Goal: Task Accomplishment & Management: Manage account settings

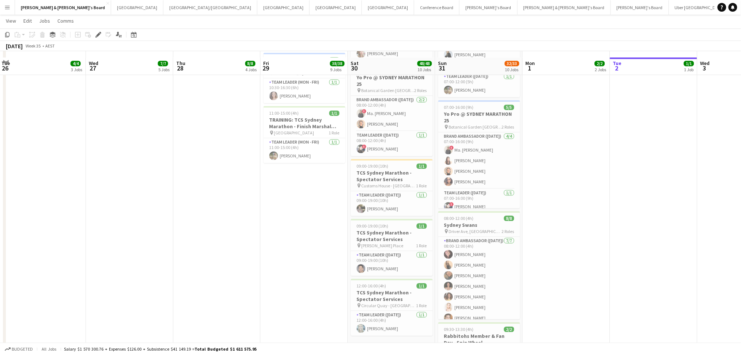
scroll to position [536, 0]
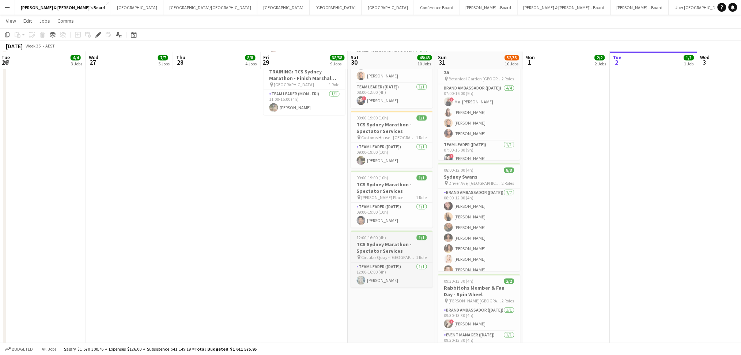
click at [385, 248] on h3 "TCS Sydney Marathon - Spectator Services" at bounding box center [392, 247] width 82 height 13
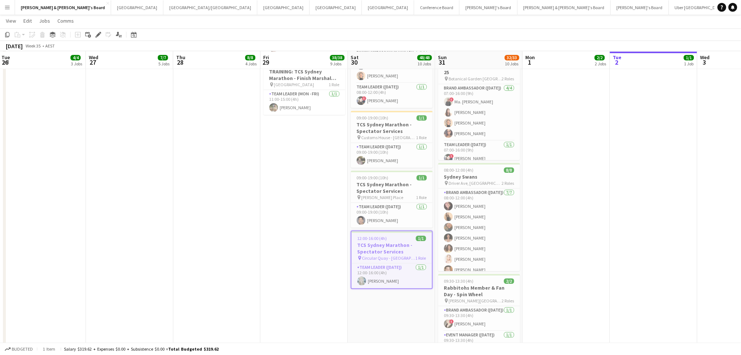
click at [385, 248] on h3 "TCS Sydney Marathon - Spectator Services" at bounding box center [391, 248] width 80 height 13
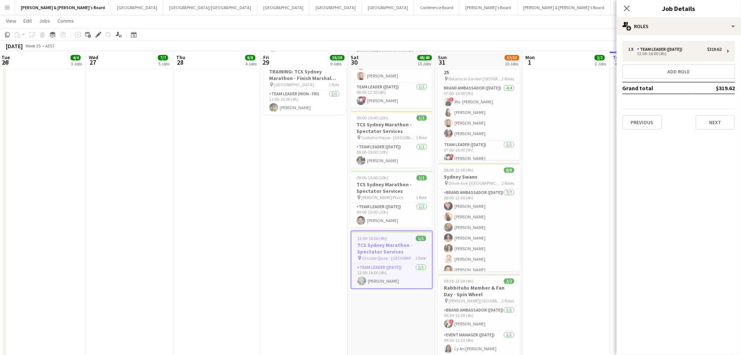
click at [716, 129] on div "1 x Team Leader ([DATE]) $319.62 12:00-16:00 (4h) Add role Grand total $319.62 …" at bounding box center [678, 85] width 124 height 100
click at [720, 122] on button "Next" at bounding box center [714, 122] width 39 height 15
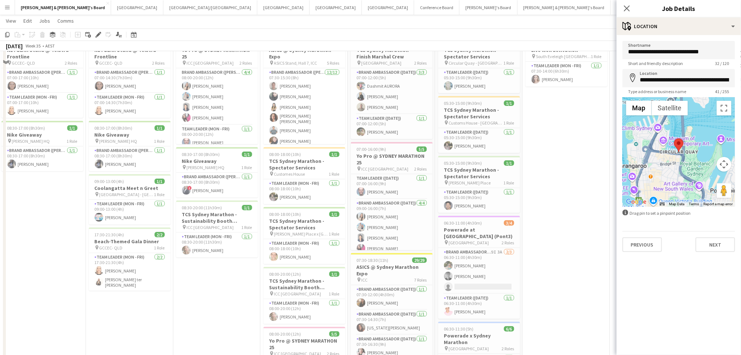
scroll to position [0, 0]
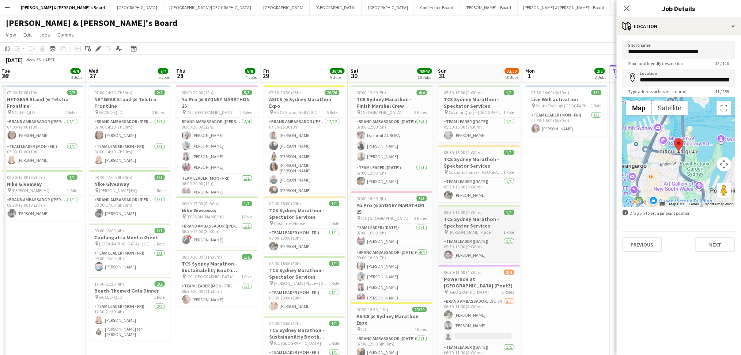
click at [492, 220] on h3 "TCS Sydney Marathon - Spectator Services" at bounding box center [479, 222] width 82 height 13
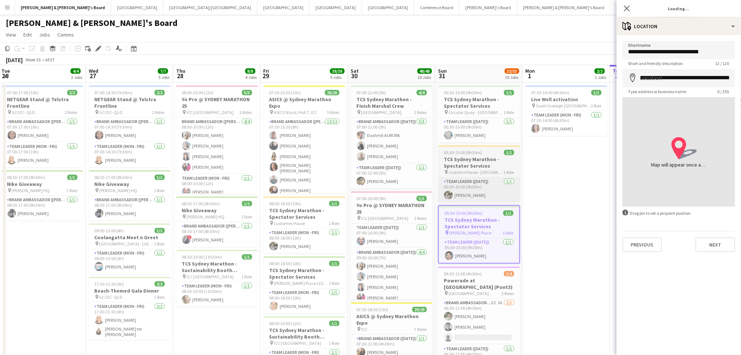
type input "**********"
click at [471, 155] on app-job-card "05:30-15:00 (9h30m) 1/1 TCS Sydney Marathon - Spectator Services pin Customs Ho…" at bounding box center [479, 173] width 82 height 57
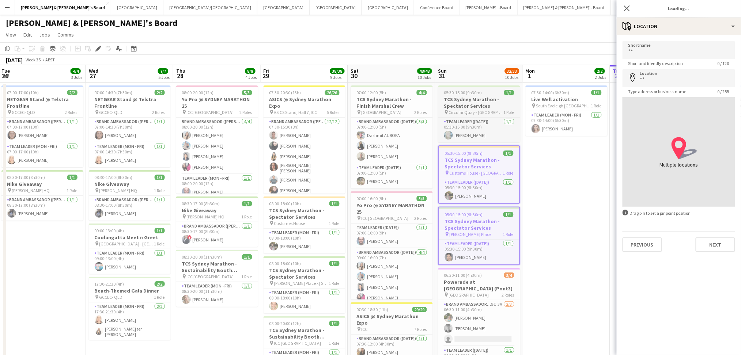
click at [477, 96] on h3 "TCS Sydney Marathon - Spectator Services" at bounding box center [479, 102] width 82 height 13
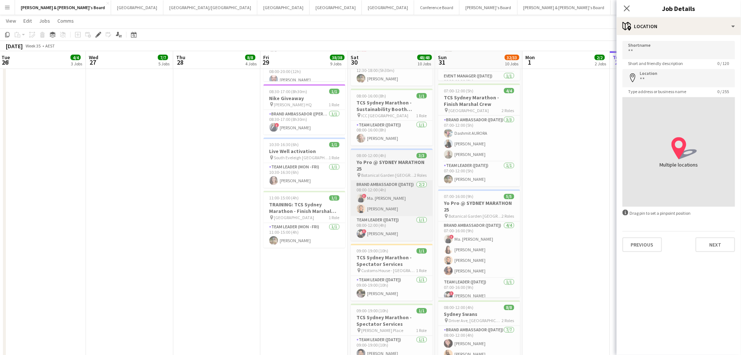
scroll to position [438, 0]
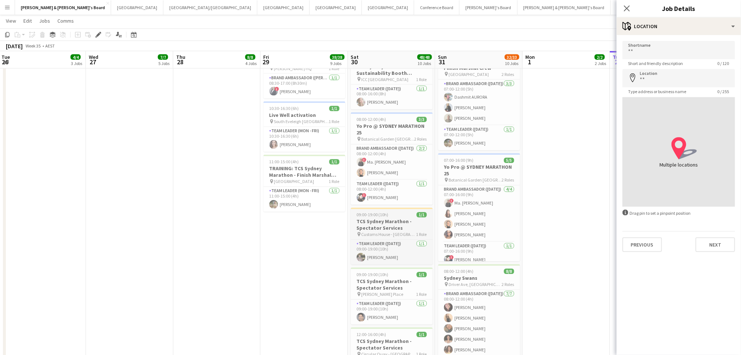
click at [392, 225] on h3 "TCS Sydney Marathon - Spectator Services" at bounding box center [392, 224] width 82 height 13
click at [390, 282] on h3 "TCS Sydney Marathon - Spectator Services" at bounding box center [392, 286] width 82 height 13
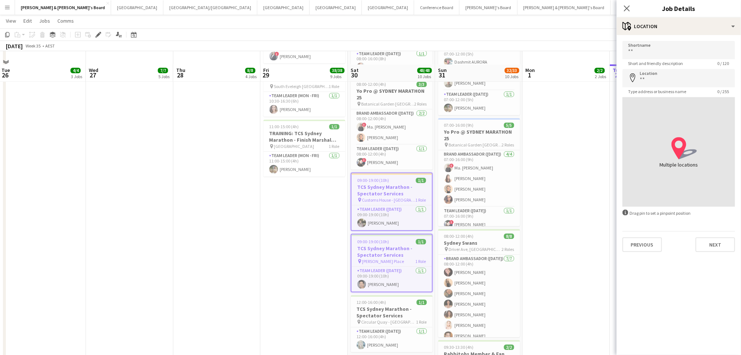
scroll to position [487, 0]
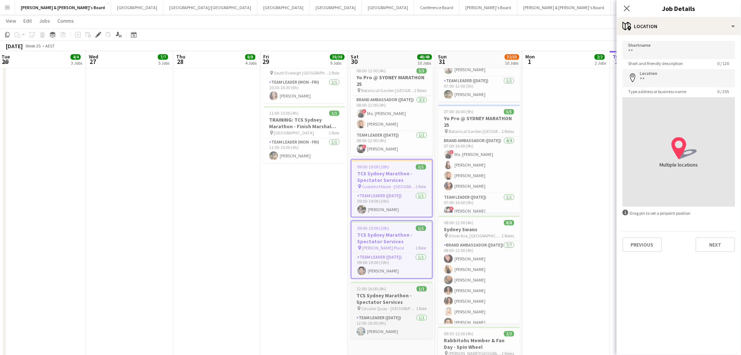
click at [402, 297] on h3 "TCS Sydney Marathon - Spectator Services" at bounding box center [392, 299] width 82 height 13
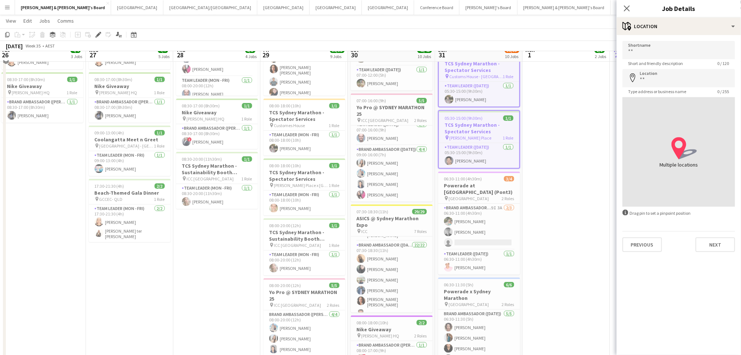
scroll to position [0, 0]
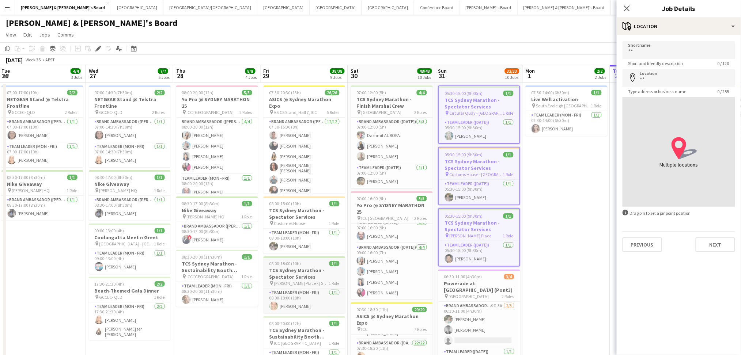
click at [304, 268] on h3 "TCS Sydney Marathon - Spectator Services" at bounding box center [304, 273] width 82 height 13
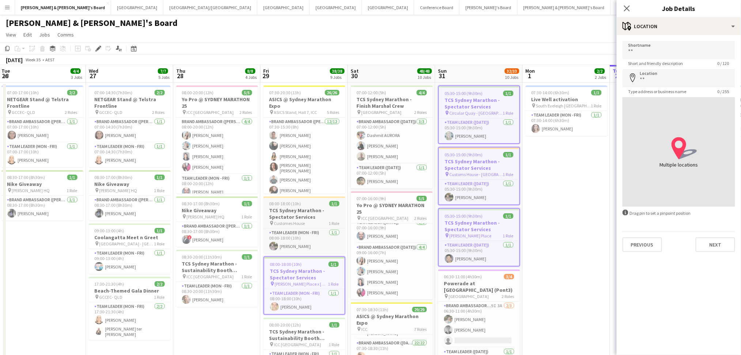
click at [317, 211] on h3 "TCS Sydney Marathon - Spectator Services" at bounding box center [304, 213] width 82 height 13
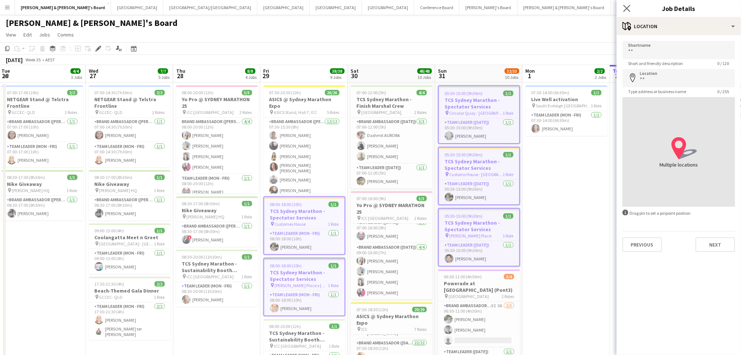
click at [623, 7] on app-icon "Close pop-in" at bounding box center [626, 8] width 11 height 11
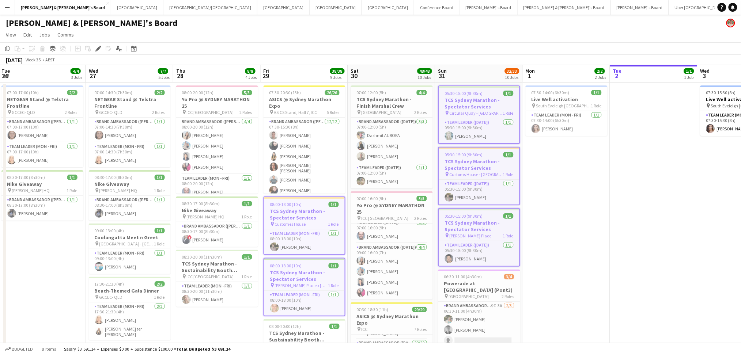
click at [467, 233] on span "[PERSON_NAME] Place" at bounding box center [470, 235] width 42 height 5
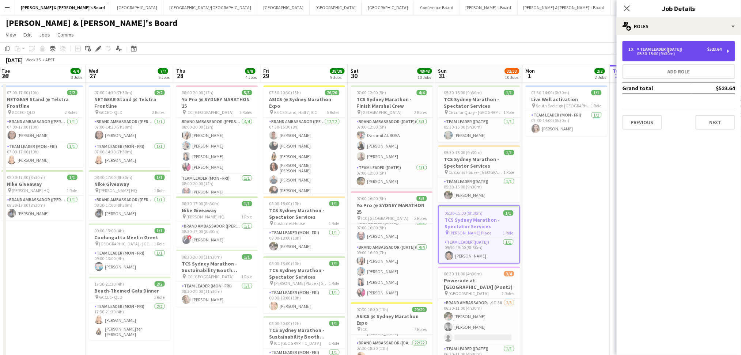
click at [687, 42] on div "1 x Team Leader ([DATE]) $523.64 05:30-15:00 (9h30m)" at bounding box center [678, 51] width 113 height 20
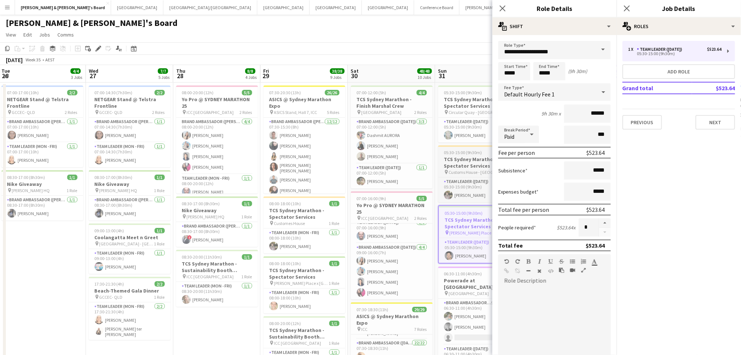
click at [470, 165] on h3 "TCS Sydney Marathon - Spectator Services" at bounding box center [479, 162] width 82 height 13
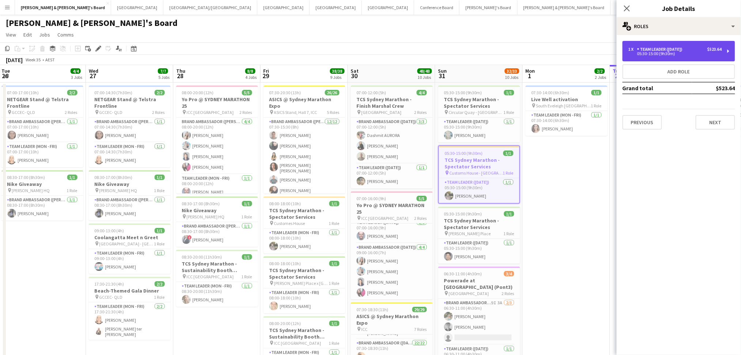
click at [663, 54] on div "05:30-15:00 (9h30m)" at bounding box center [674, 54] width 93 height 4
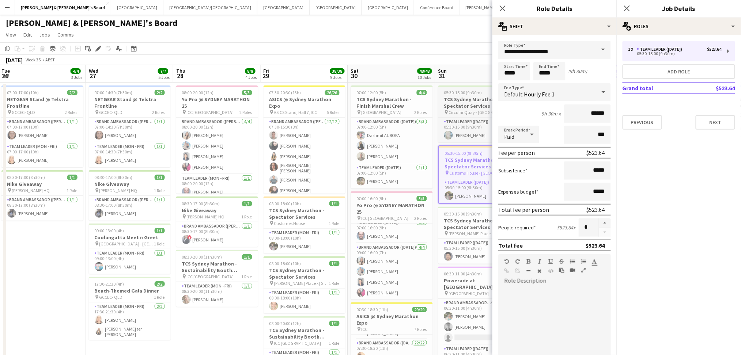
click at [480, 107] on h3 "TCS Sydney Marathon - Spectator Services" at bounding box center [479, 102] width 82 height 13
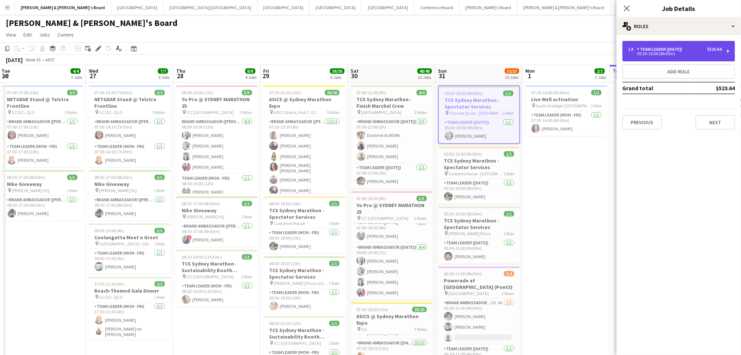
click at [685, 47] on div "Team Leader ([DATE])" at bounding box center [661, 49] width 48 height 5
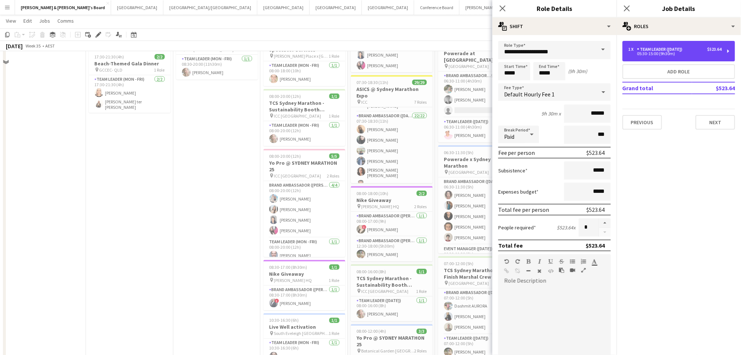
scroll to position [341, 0]
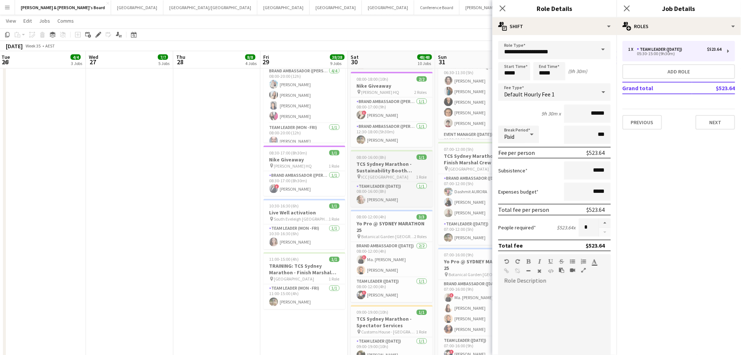
click at [401, 170] on h3 "TCS Sydney Marathon - Sustainability Booth Support" at bounding box center [392, 167] width 82 height 13
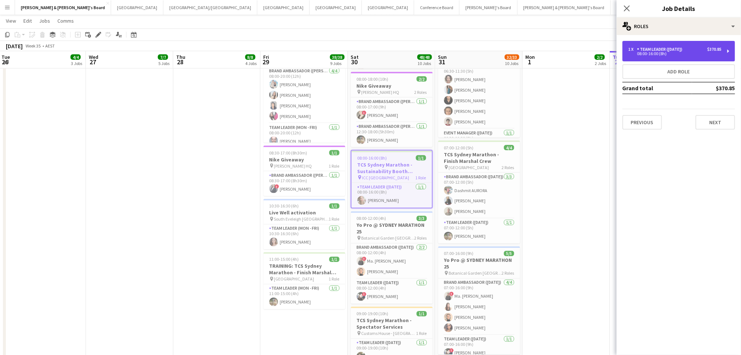
click at [664, 53] on div "08:00-16:00 (8h)" at bounding box center [674, 54] width 93 height 4
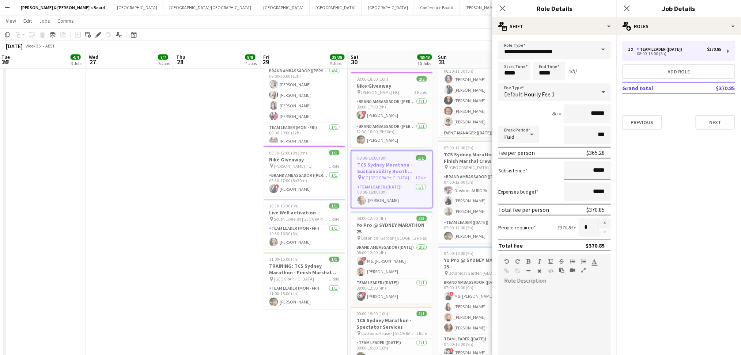
click at [593, 169] on input "*****" at bounding box center [587, 170] width 47 height 18
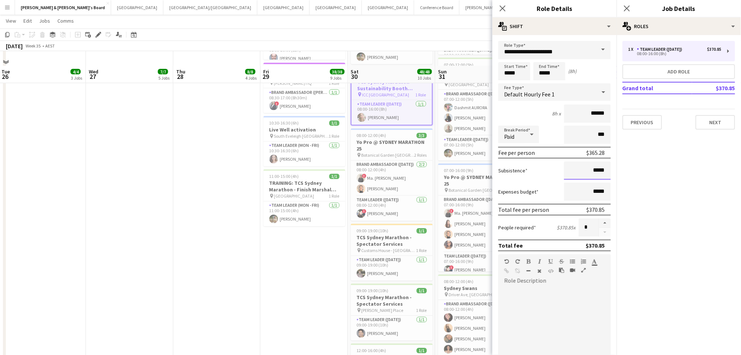
scroll to position [438, 0]
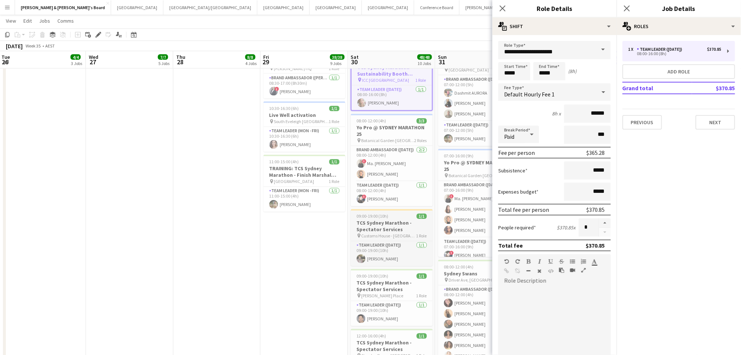
click at [396, 226] on h3 "TCS Sydney Marathon - Spectator Services" at bounding box center [392, 226] width 82 height 13
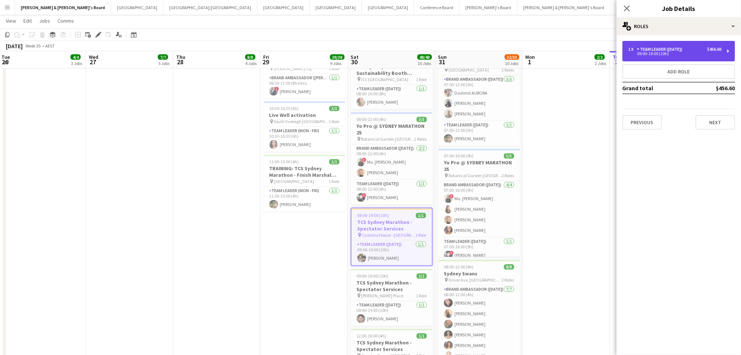
click at [652, 56] on div "09:00-19:00 (10h)" at bounding box center [674, 54] width 93 height 4
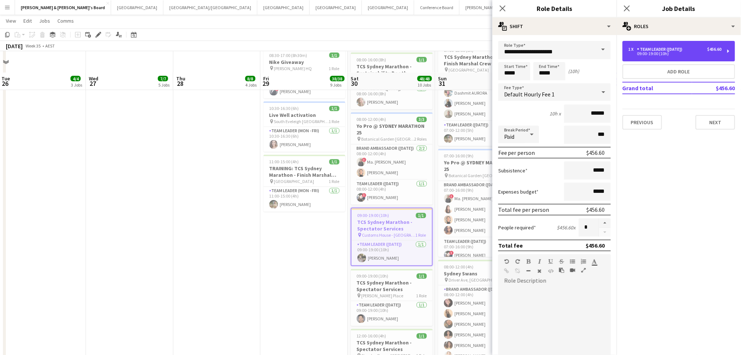
scroll to position [536, 0]
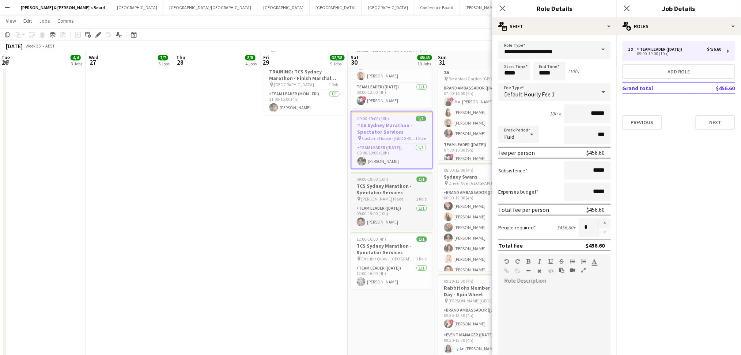
click at [380, 194] on h3 "TCS Sydney Marathon - Spectator Services" at bounding box center [392, 189] width 82 height 13
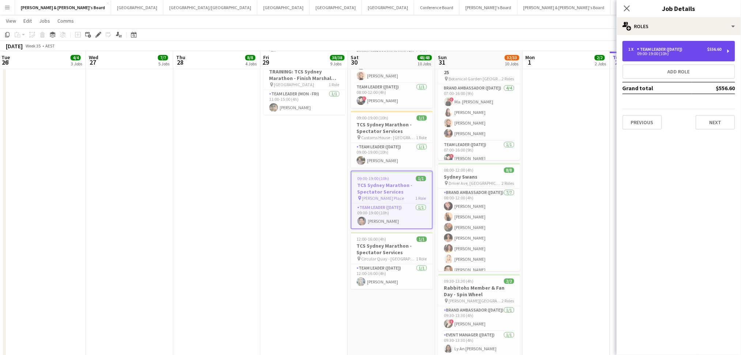
click at [682, 49] on div "Team Leader ([DATE])" at bounding box center [661, 49] width 48 height 5
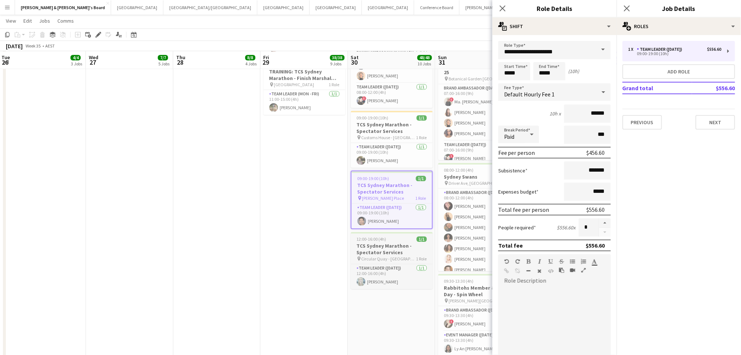
click at [382, 248] on h3 "TCS Sydney Marathon - Spectator Services" at bounding box center [392, 249] width 82 height 13
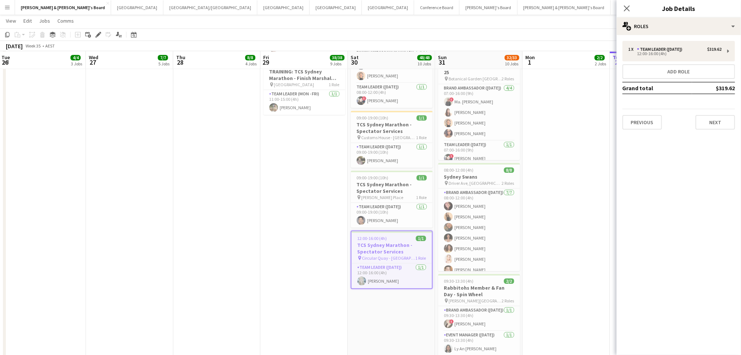
click at [387, 252] on h3 "TCS Sydney Marathon - Spectator Services" at bounding box center [391, 248] width 80 height 13
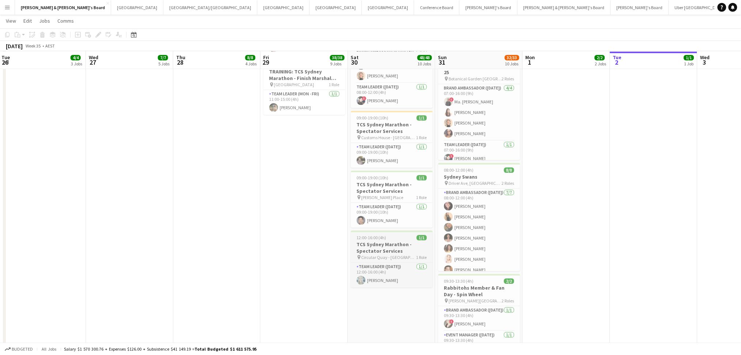
click at [387, 252] on h3 "TCS Sydney Marathon - Spectator Services" at bounding box center [392, 247] width 82 height 13
click at [387, 251] on h3 "TCS Sydney Marathon - Spectator Services" at bounding box center [392, 247] width 82 height 13
click at [384, 253] on h3 "TCS Sydney Marathon - Spectator Services" at bounding box center [392, 247] width 82 height 13
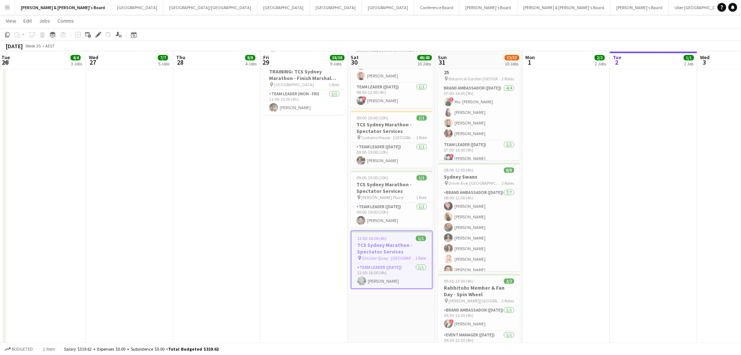
click at [384, 253] on h3 "TCS Sydney Marathon - Spectator Services" at bounding box center [391, 248] width 80 height 13
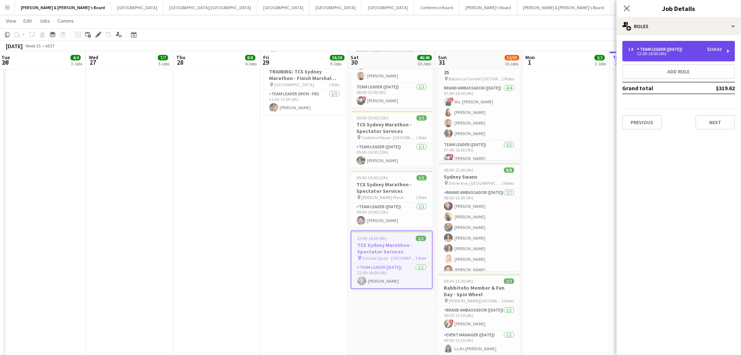
click at [677, 54] on div "12:00-16:00 (4h)" at bounding box center [674, 54] width 93 height 4
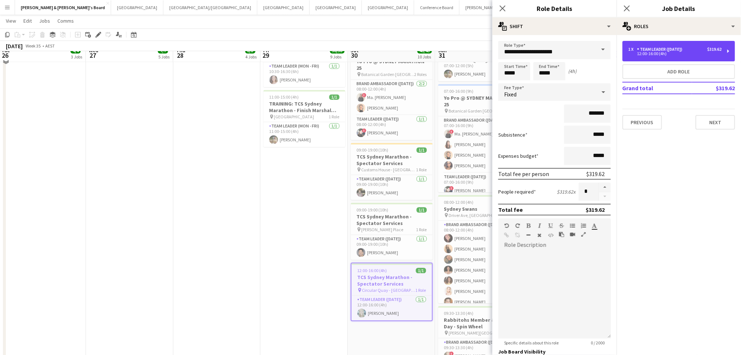
scroll to position [487, 0]
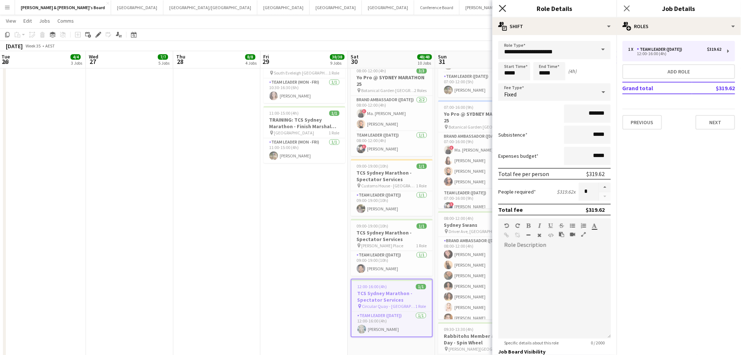
drag, startPoint x: 498, startPoint y: 9, endPoint x: 505, endPoint y: 9, distance: 6.6
click at [498, 9] on app-icon "Close pop-in" at bounding box center [502, 8] width 11 height 11
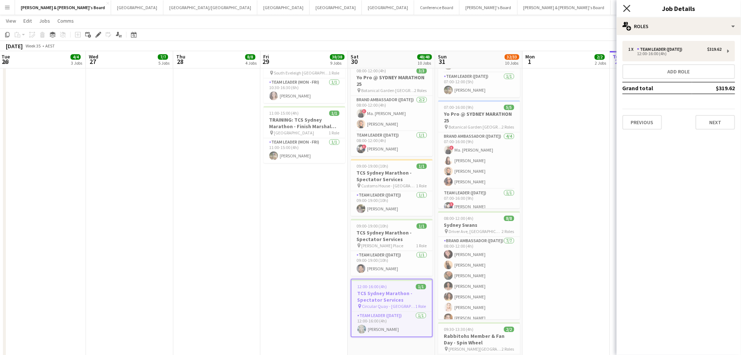
click at [628, 6] on icon at bounding box center [626, 8] width 7 height 7
